Goal: Find specific page/section: Find specific page/section

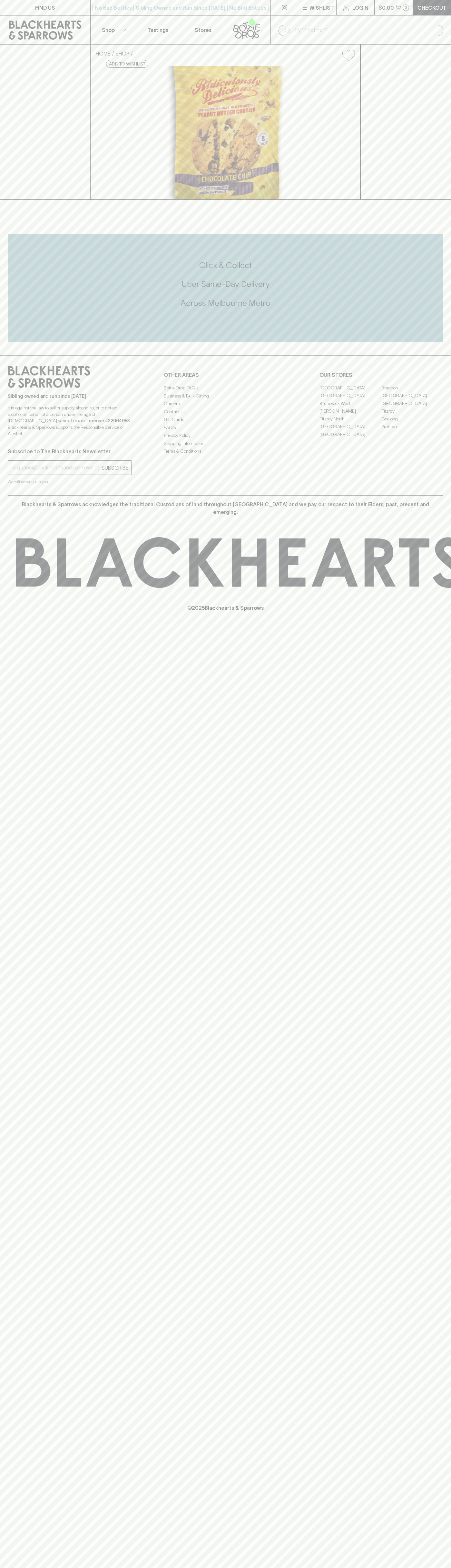
click at [350, 392] on link "[GEOGRAPHIC_DATA]" at bounding box center [350, 388] width 62 height 8
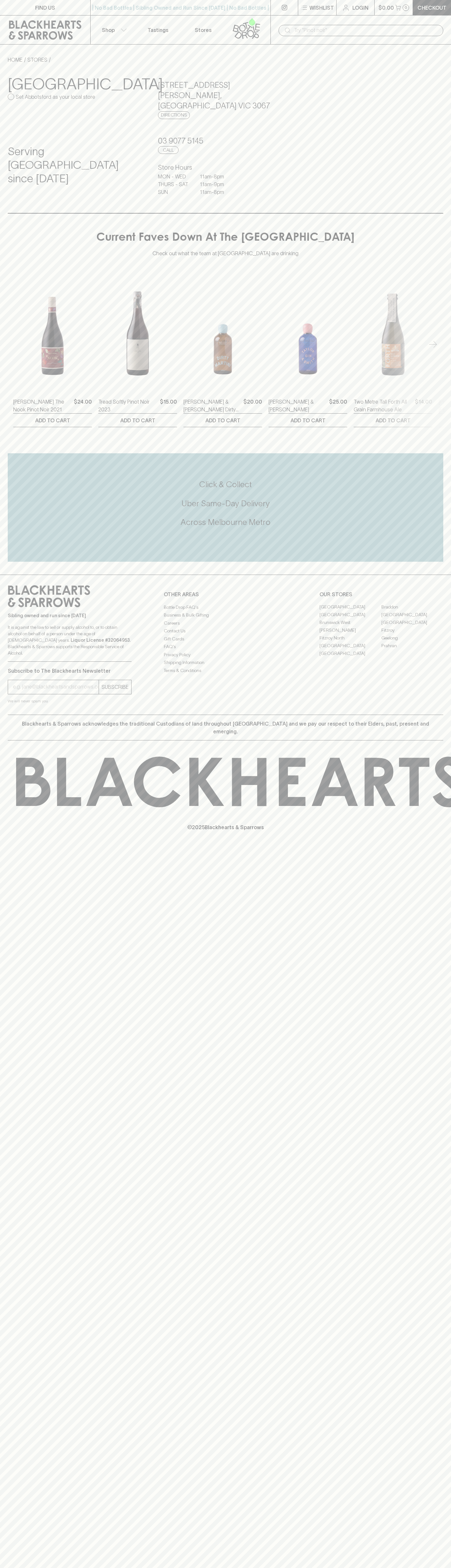
click at [407, 7] on p "0" at bounding box center [405, 8] width 2 height 4
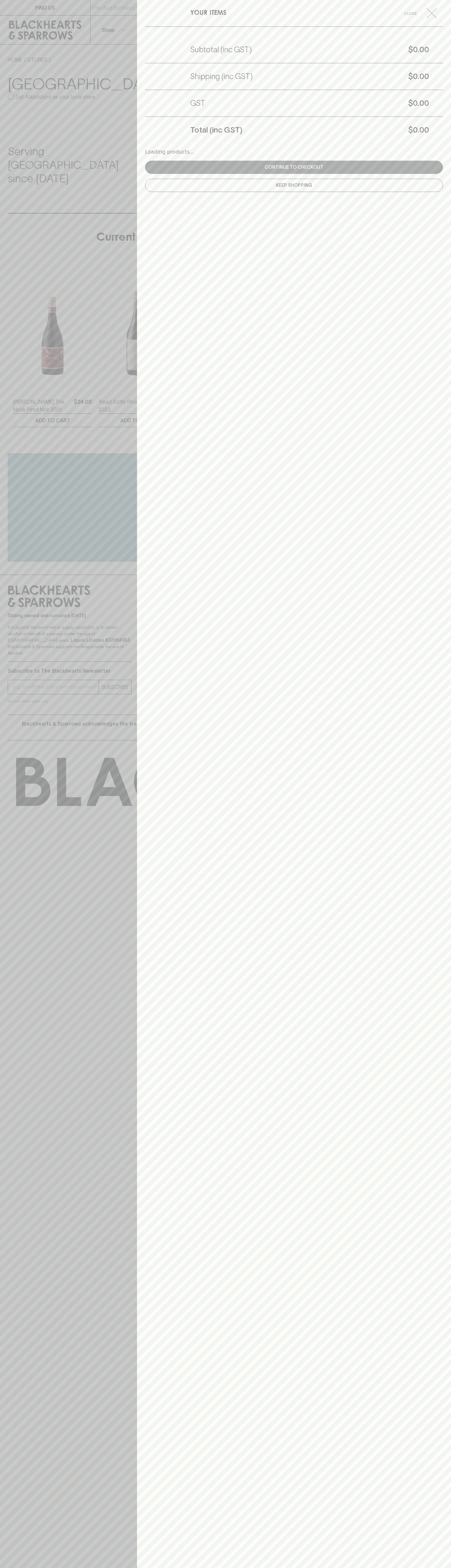
click at [451, 1171] on div "YOUR ITEMS Close Subtotal (inc GST) $0.00 Shipping (inc GST) $0.00 GST $0.00 To…" at bounding box center [294, 784] width 314 height 1568
click at [414, 1568] on html "FIND US | No Bad Bottles | Sibling Owned and Run Since 2006 | No Bad Bottles | …" at bounding box center [226, 784] width 451 height 1568
click at [13, 494] on div at bounding box center [226, 784] width 451 height 1568
